Goal: Task Accomplishment & Management: Use online tool/utility

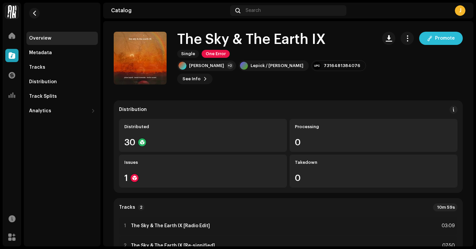
click at [443, 40] on span "Promote" at bounding box center [445, 38] width 20 height 13
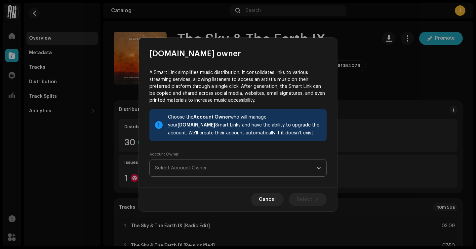
click at [233, 172] on span "Select Account Owner" at bounding box center [235, 168] width 161 height 17
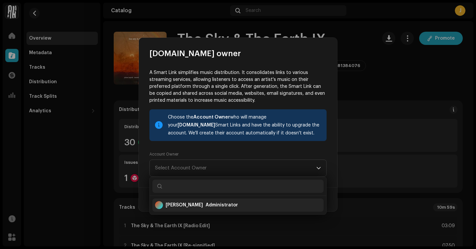
click at [224, 210] on div "[PERSON_NAME] Administrator" at bounding box center [238, 205] width 166 height 16
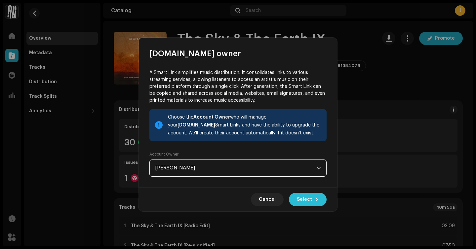
click at [306, 199] on span "Select" at bounding box center [304, 199] width 15 height 13
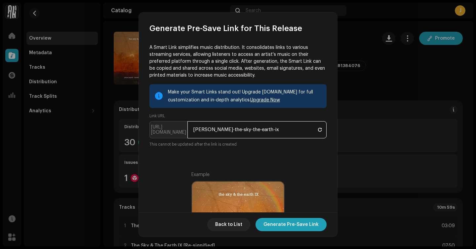
drag, startPoint x: 274, startPoint y: 133, endPoint x: 188, endPoint y: 130, distance: 86.4
click at [188, 130] on input "[PERSON_NAME]-the-sky-the-earth-ix" at bounding box center [257, 129] width 139 height 17
type input "tsate-ix"
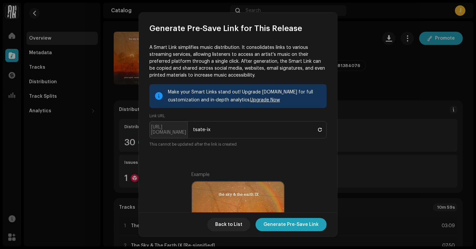
click at [282, 225] on span "Generate Pre-Save Link" at bounding box center [291, 224] width 55 height 13
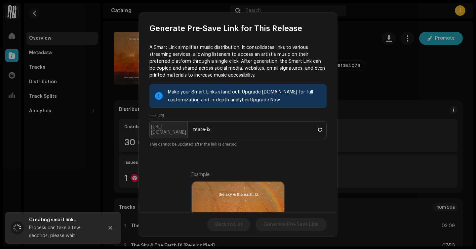
click at [260, 100] on link "Upgrade Now" at bounding box center [265, 100] width 30 height 5
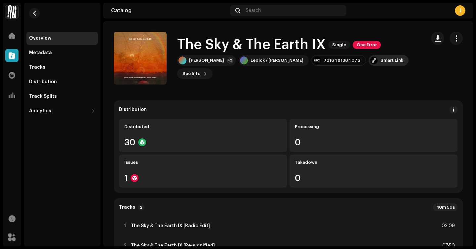
click at [381, 63] on div "Smart Link" at bounding box center [392, 60] width 23 height 5
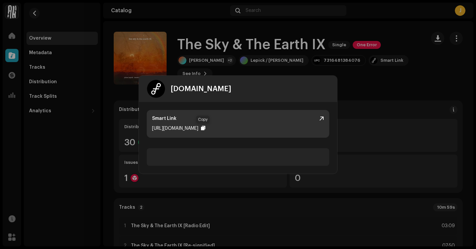
click at [202, 127] on div at bounding box center [203, 128] width 4 height 5
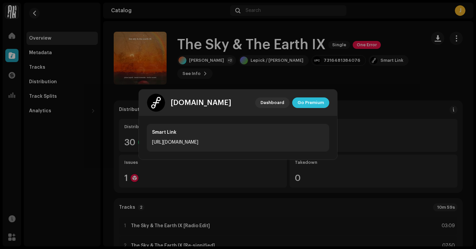
click at [316, 106] on span "Go Premium" at bounding box center [311, 102] width 26 height 13
click at [271, 102] on span "Dashboard" at bounding box center [273, 102] width 24 height 13
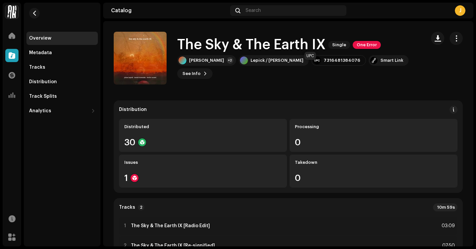
click at [324, 63] on div "7316481384076" at bounding box center [342, 60] width 37 height 5
copy div "7316481384076"
